Goal: Answer question/provide support: Answer question/provide support

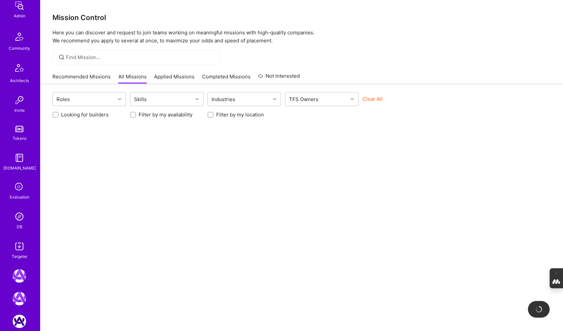
scroll to position [143, 0]
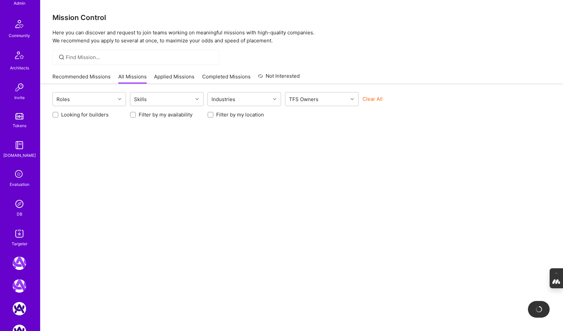
click at [19, 216] on div "DB" at bounding box center [20, 214] width 6 height 7
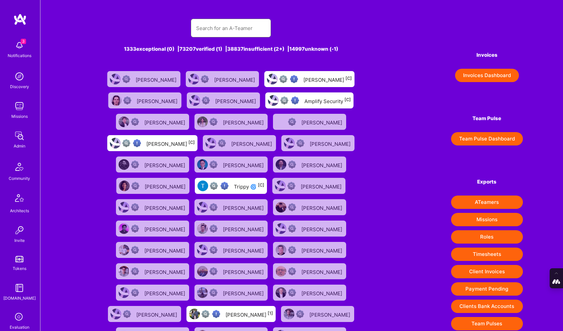
click at [218, 29] on input "text" at bounding box center [230, 28] width 69 height 17
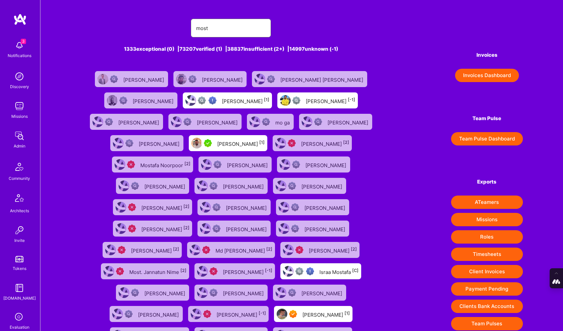
type input "[EMAIL_ADDRESS][DOMAIN_NAME]"
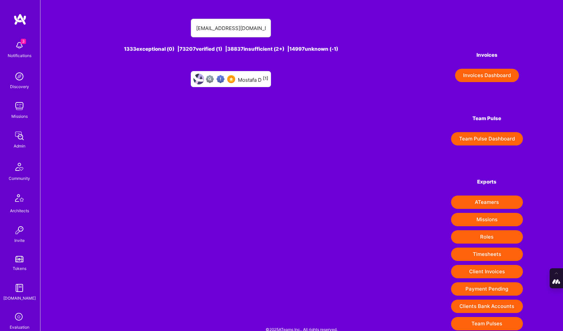
click at [250, 84] on div "Mostafa D [1]" at bounding box center [231, 79] width 80 height 16
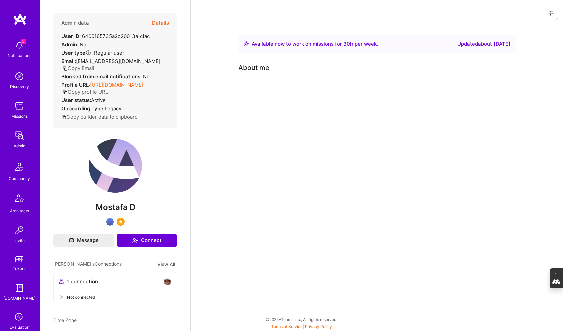
click at [551, 11] on icon at bounding box center [550, 13] width 5 height 5
click at [529, 29] on button "Login as Mostafa" at bounding box center [527, 28] width 62 height 17
